Goal: Information Seeking & Learning: Find specific fact

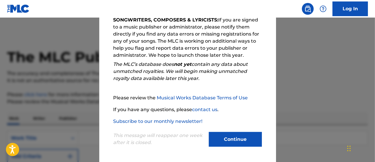
scroll to position [1, 0]
click at [237, 137] on button "Continue" at bounding box center [235, 139] width 53 height 15
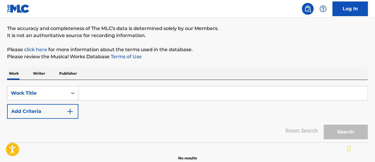
scroll to position [47, 0]
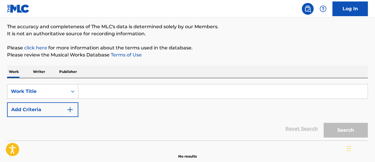
click at [116, 93] on input "Search Form" at bounding box center [222, 91] width 289 height 14
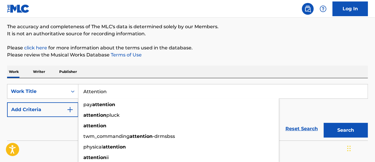
type input "Attention"
click at [323, 123] on button "Search" at bounding box center [345, 130] width 44 height 15
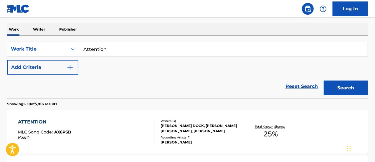
scroll to position [37, 0]
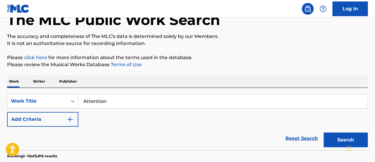
click at [41, 118] on button "Add Criteria" at bounding box center [42, 119] width 71 height 15
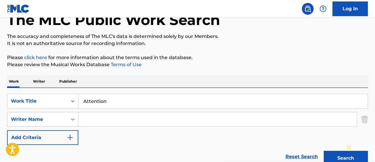
click at [53, 119] on div "Writer Name" at bounding box center [37, 119] width 53 height 7
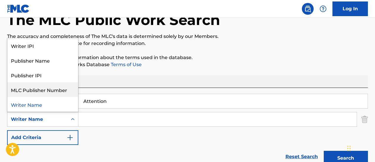
click at [104, 118] on input "Search Form" at bounding box center [217, 119] width 278 height 14
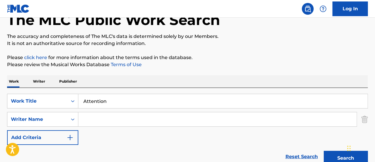
paste input "[PERSON_NAME] [PERSON_NAME] (NS),"
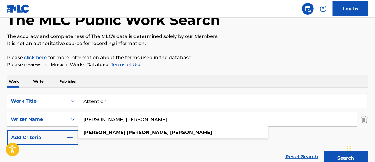
click at [323, 151] on button "Search" at bounding box center [345, 158] width 44 height 15
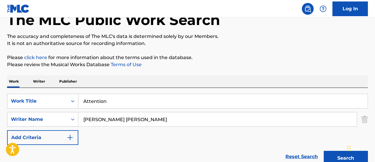
scroll to position [93, 0]
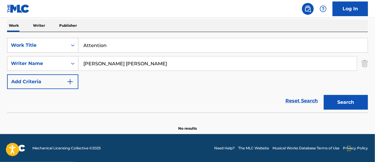
click at [143, 65] on input "[PERSON_NAME] [PERSON_NAME]" at bounding box center [217, 63] width 278 height 14
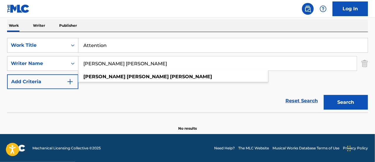
click at [323, 95] on button "Search" at bounding box center [345, 102] width 44 height 15
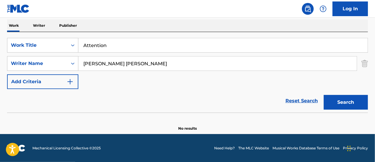
drag, startPoint x: 144, startPoint y: 64, endPoint x: 112, endPoint y: 63, distance: 31.8
click at [112, 63] on input "[PERSON_NAME] [PERSON_NAME]" at bounding box center [217, 63] width 278 height 14
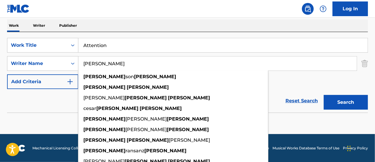
click at [323, 95] on button "Search" at bounding box center [345, 102] width 44 height 15
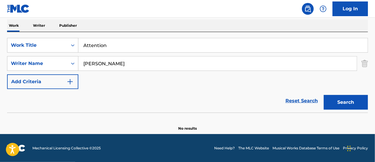
drag, startPoint x: 113, startPoint y: 63, endPoint x: 98, endPoint y: 63, distance: 14.4
click at [98, 63] on input "[PERSON_NAME]" at bounding box center [217, 63] width 278 height 14
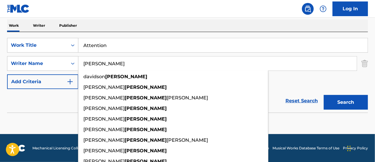
click at [323, 95] on button "Search" at bounding box center [345, 102] width 44 height 15
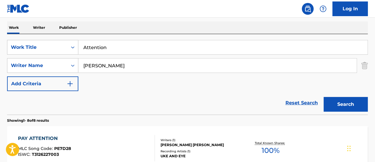
scroll to position [42, 0]
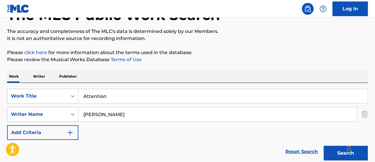
drag, startPoint x: 104, startPoint y: 109, endPoint x: 72, endPoint y: 114, distance: 32.1
click at [72, 114] on div "SearchWithCriteriafadf9668-c128-47bd-a4f9-3df1e270fb5c Writer Name [PERSON_NAME]" at bounding box center [187, 114] width 360 height 15
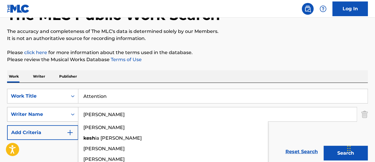
type input "[PERSON_NAME]"
click at [323, 146] on button "Search" at bounding box center [345, 153] width 44 height 15
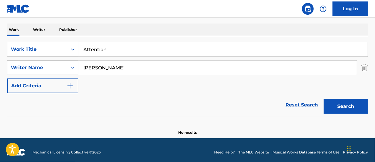
scroll to position [93, 0]
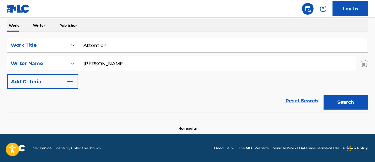
drag, startPoint x: 106, startPoint y: 67, endPoint x: 79, endPoint y: 61, distance: 27.0
click at [79, 61] on input "[PERSON_NAME]" at bounding box center [217, 63] width 278 height 14
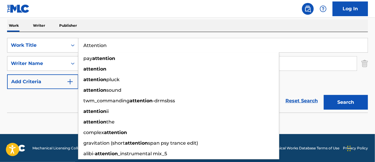
drag, startPoint x: 124, startPoint y: 46, endPoint x: 70, endPoint y: 97, distance: 74.1
click at [70, 97] on div "Reset Search Search" at bounding box center [187, 101] width 360 height 24
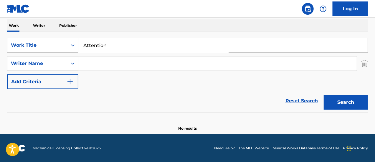
click at [105, 64] on input "Search Form" at bounding box center [217, 63] width 278 height 14
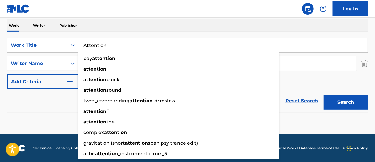
drag, startPoint x: 115, startPoint y: 44, endPoint x: 79, endPoint y: 43, distance: 35.9
click at [79, 43] on input "Attention" at bounding box center [222, 45] width 289 height 14
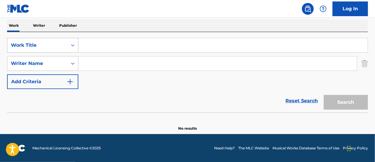
click at [47, 42] on div "Work Title" at bounding box center [37, 45] width 53 height 7
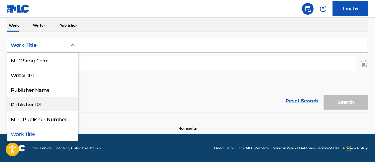
scroll to position [0, 0]
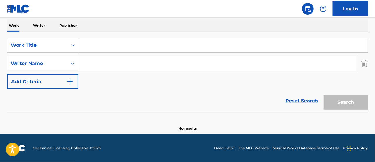
drag, startPoint x: 129, startPoint y: 112, endPoint x: 107, endPoint y: 103, distance: 23.8
click at [107, 103] on div "Reset Search Search" at bounding box center [187, 101] width 360 height 24
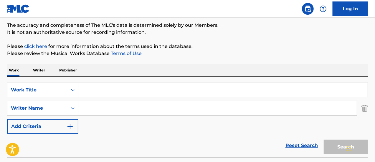
scroll to position [47, 0]
